Goal: Find specific page/section: Find specific page/section

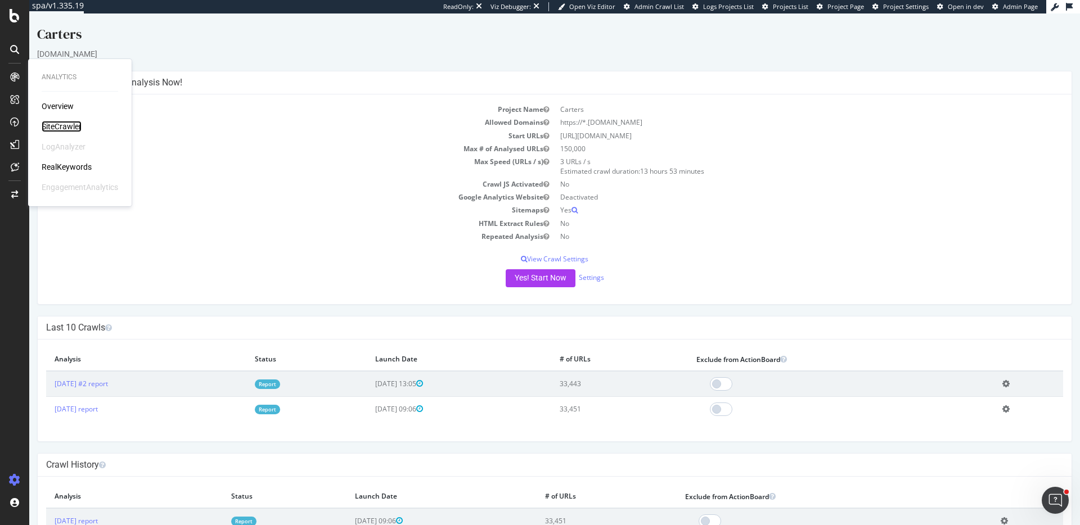
click at [51, 124] on div "SiteCrawler" at bounding box center [62, 126] width 40 height 11
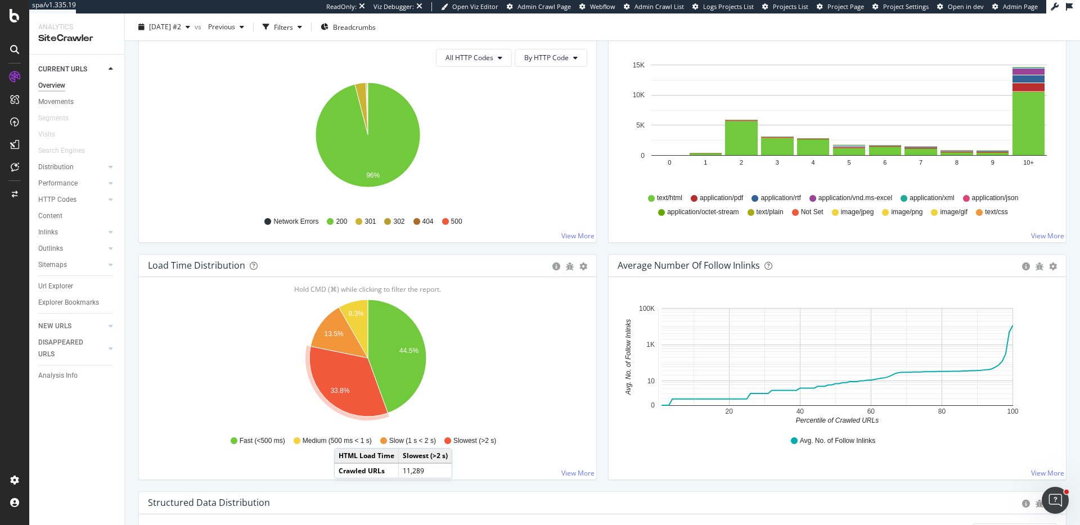
scroll to position [641, 0]
